Goal: Information Seeking & Learning: Learn about a topic

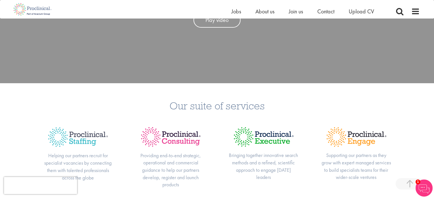
scroll to position [130, 0]
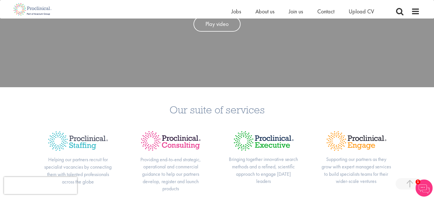
click at [197, 110] on h3 "Our suite of services" at bounding box center [217, 109] width 426 height 11
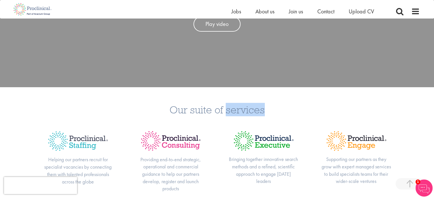
click at [197, 110] on h3 "Our suite of services" at bounding box center [217, 109] width 426 height 11
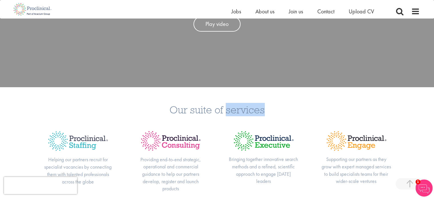
click at [197, 110] on h3 "Our suite of services" at bounding box center [217, 109] width 426 height 11
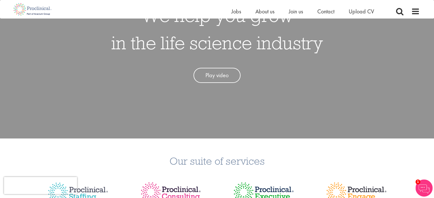
scroll to position [0, 0]
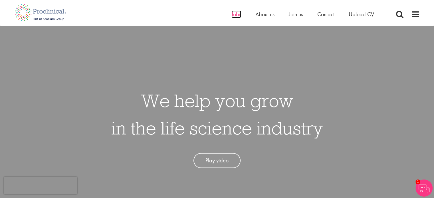
click at [236, 13] on span "Jobs" at bounding box center [236, 14] width 10 height 7
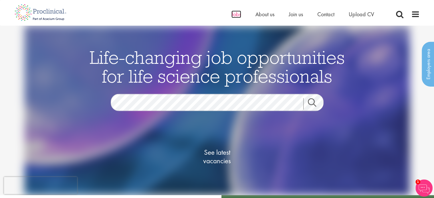
click at [239, 12] on span "Jobs" at bounding box center [236, 14] width 10 height 7
click at [416, 17] on span at bounding box center [415, 14] width 9 height 9
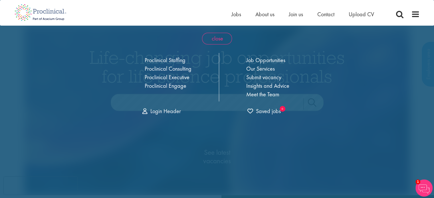
click at [208, 43] on span "close" at bounding box center [217, 39] width 30 height 12
